Goal: Navigation & Orientation: Find specific page/section

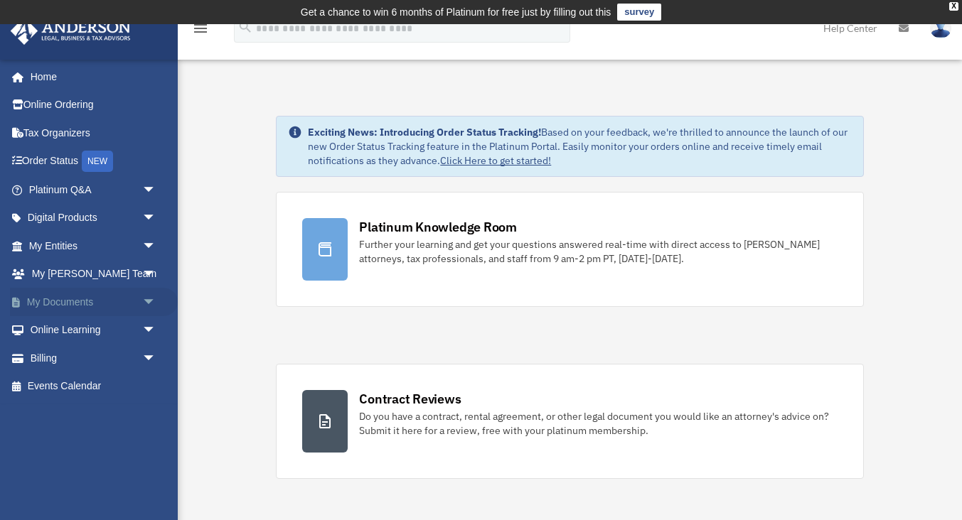
click at [149, 302] on span "arrow_drop_down" at bounding box center [156, 302] width 28 height 29
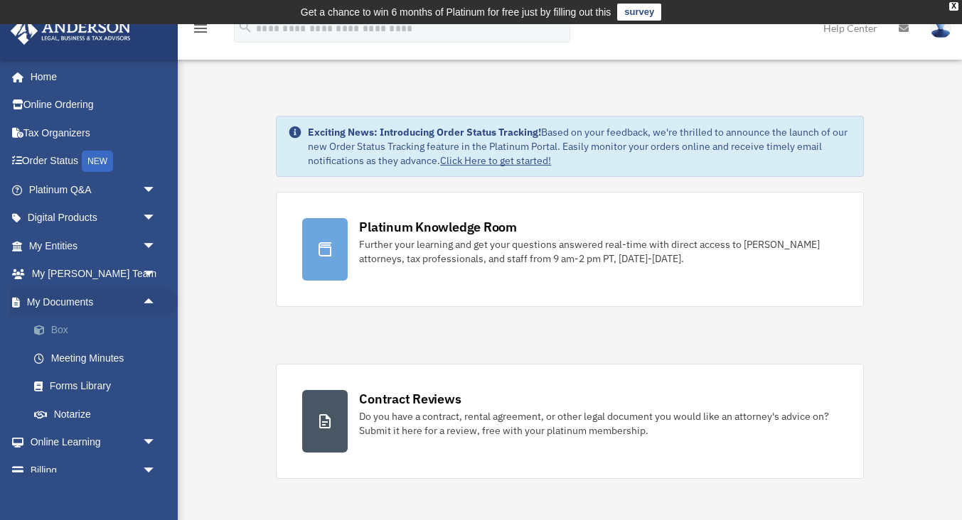
click at [68, 328] on link "Box" at bounding box center [99, 330] width 158 height 28
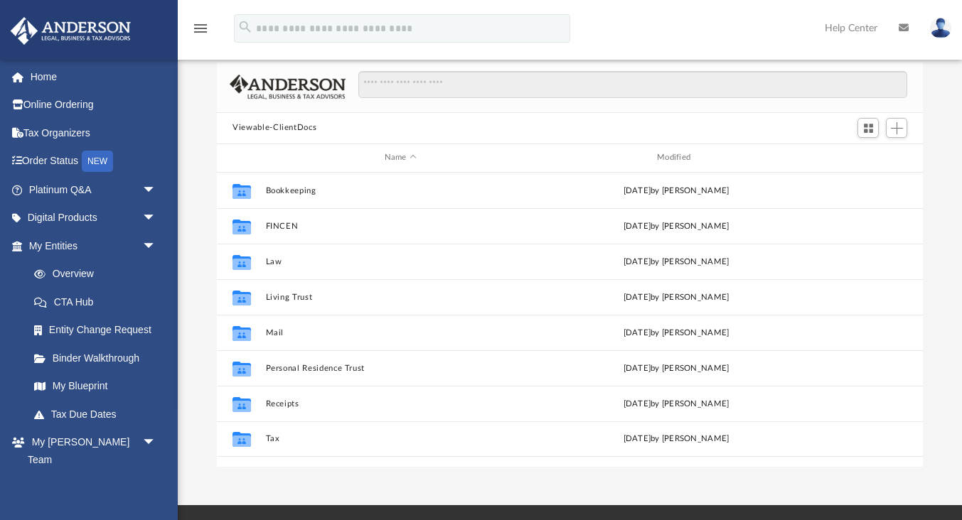
scroll to position [323, 705]
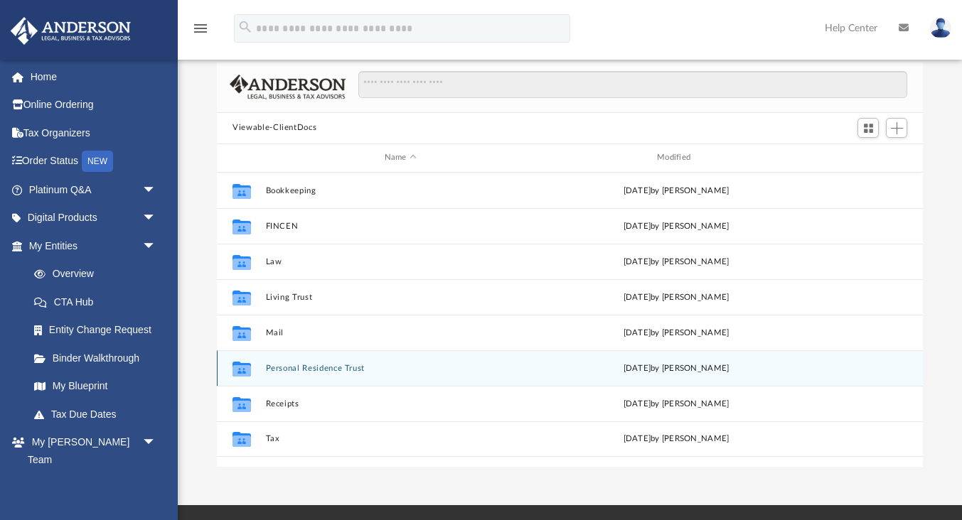
click at [299, 356] on div "Collaborated Folder Personal Residence Trust [DATE] by [PERSON_NAME]" at bounding box center [570, 369] width 706 height 36
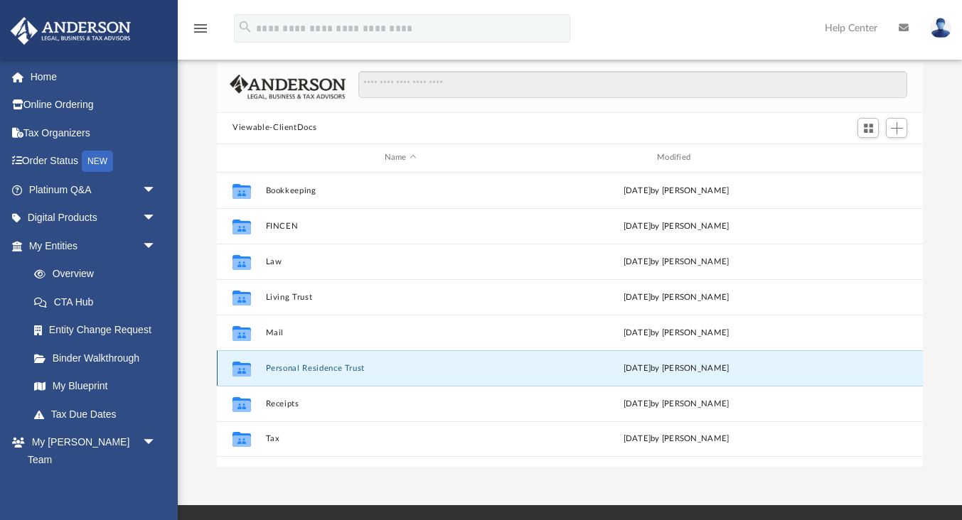
click at [325, 370] on button "Personal Residence Trust" at bounding box center [400, 368] width 269 height 9
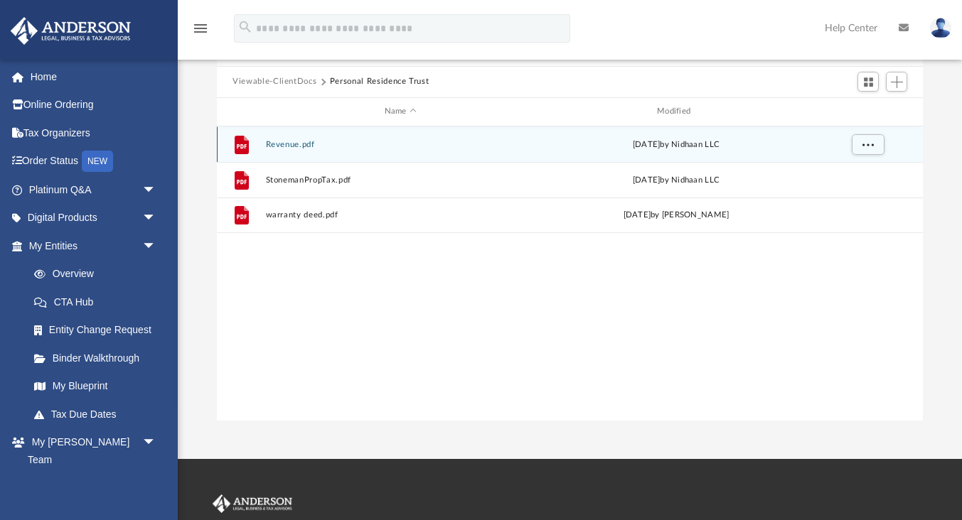
scroll to position [154, 0]
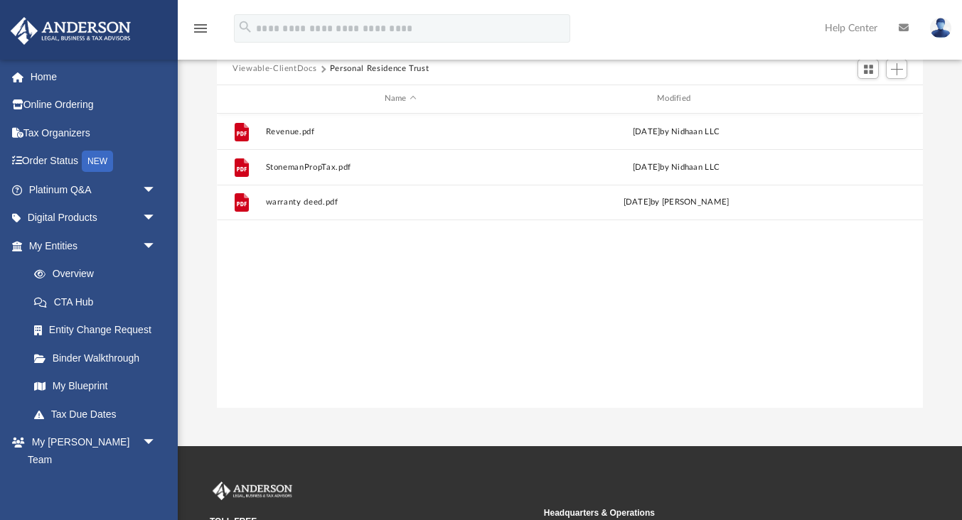
click at [286, 68] on button "Viewable-ClientDocs" at bounding box center [274, 69] width 84 height 13
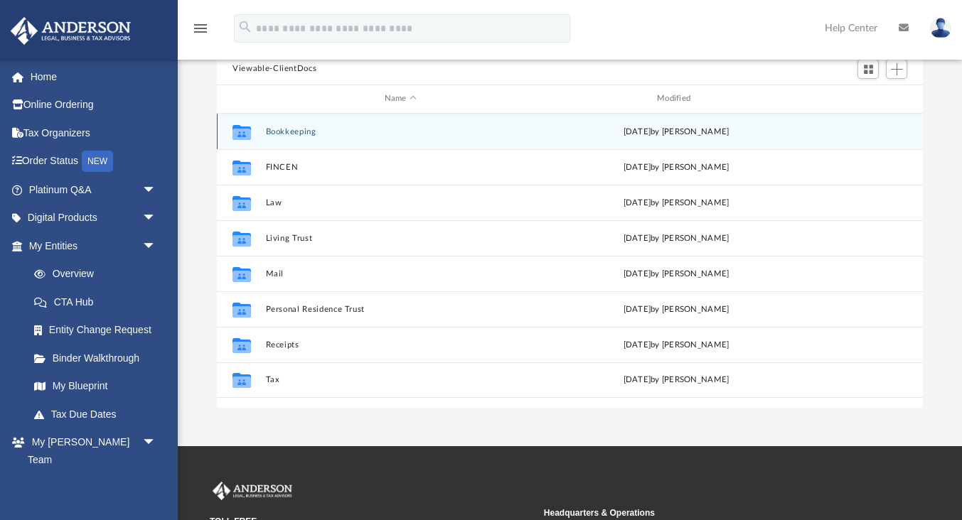
click at [306, 130] on button "Bookkeeping" at bounding box center [400, 131] width 269 height 9
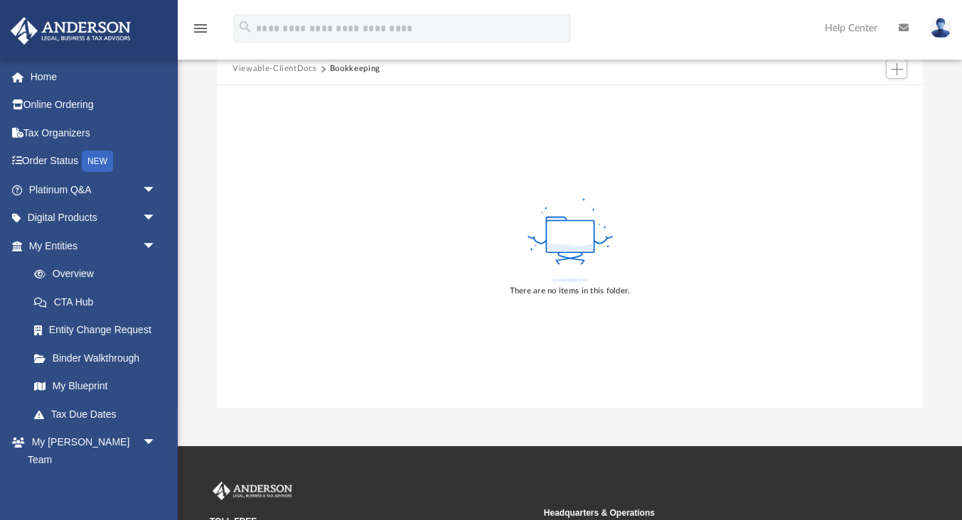
click at [287, 70] on button "Viewable-ClientDocs" at bounding box center [274, 69] width 84 height 13
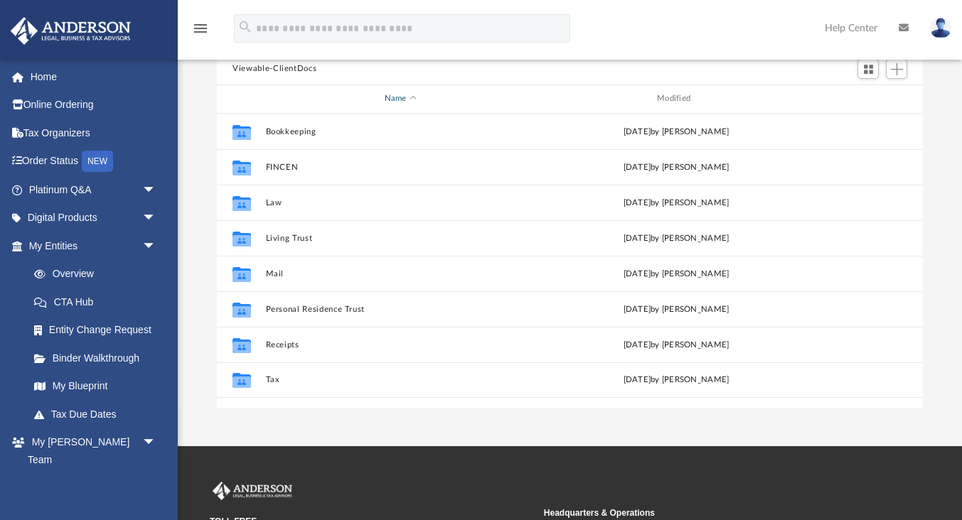
scroll to position [323, 705]
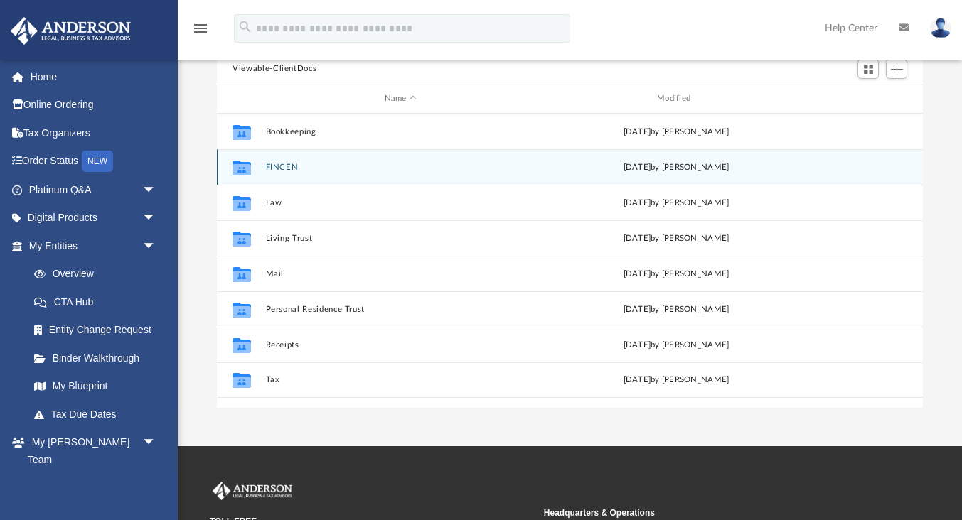
click at [274, 173] on div "Collaborated Folder FINCEN [DATE] by [PERSON_NAME]" at bounding box center [570, 167] width 706 height 36
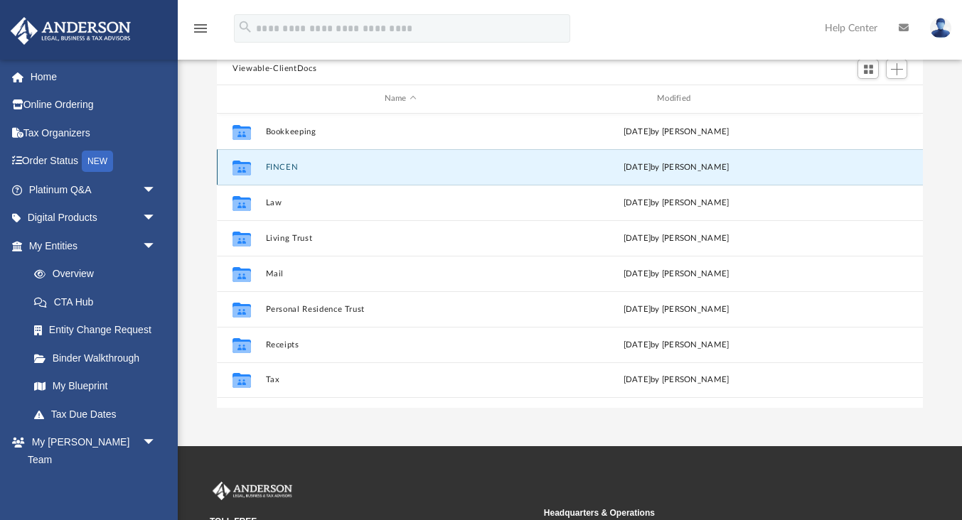
click at [287, 164] on button "FINCEN" at bounding box center [400, 167] width 269 height 9
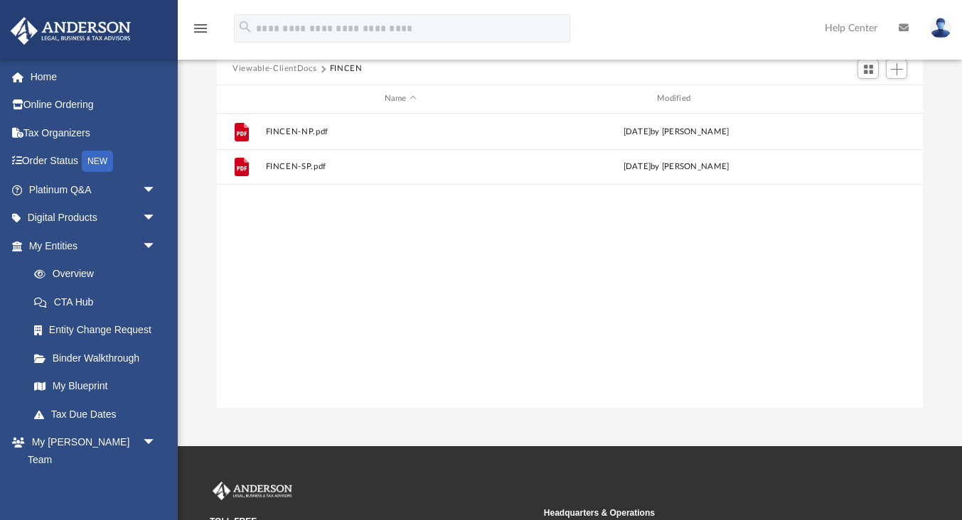
click at [286, 70] on button "Viewable-ClientDocs" at bounding box center [274, 69] width 84 height 13
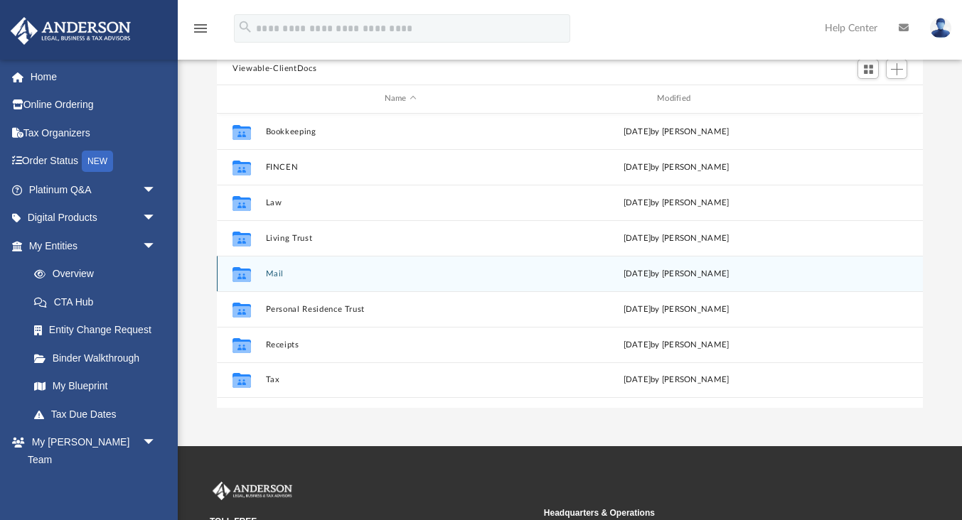
click at [278, 276] on button "Mail" at bounding box center [400, 273] width 269 height 9
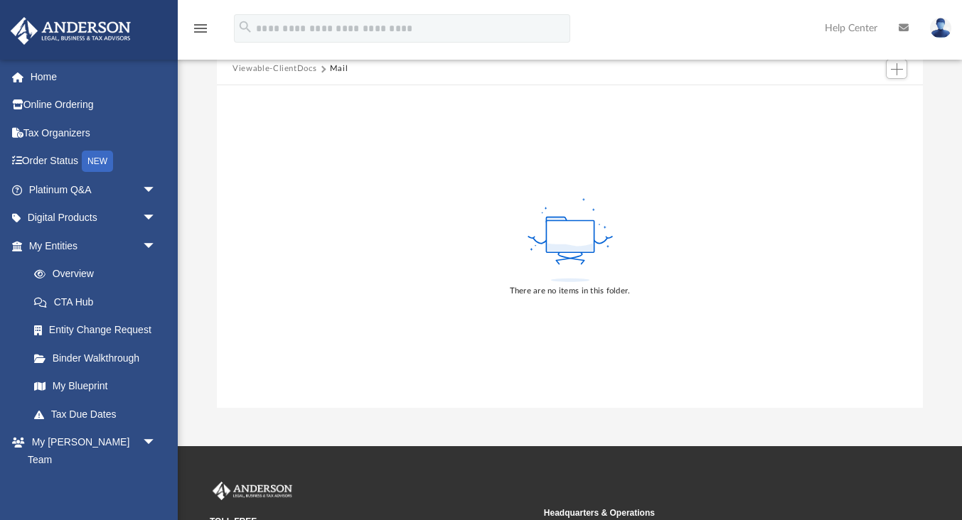
click at [291, 68] on button "Viewable-ClientDocs" at bounding box center [274, 69] width 84 height 13
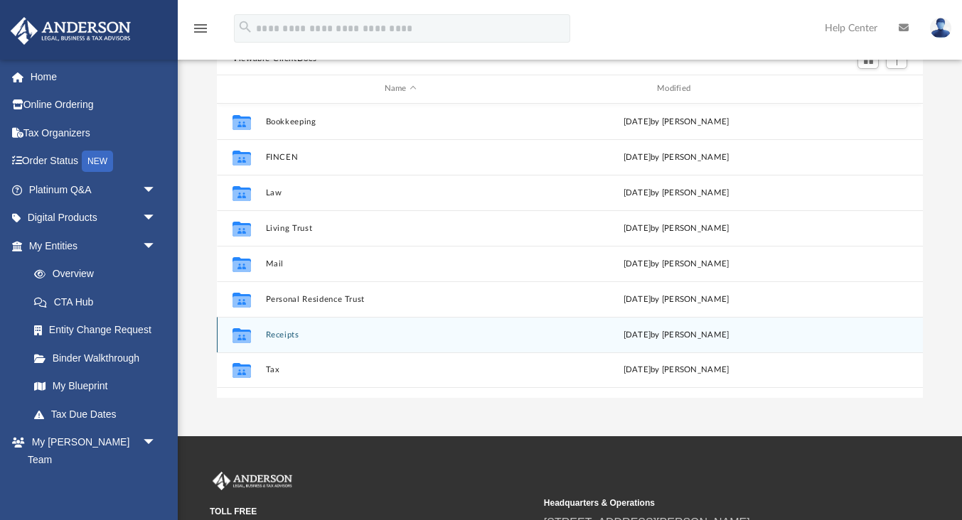
scroll to position [122, 0]
